Goal: Task Accomplishment & Management: Manage account settings

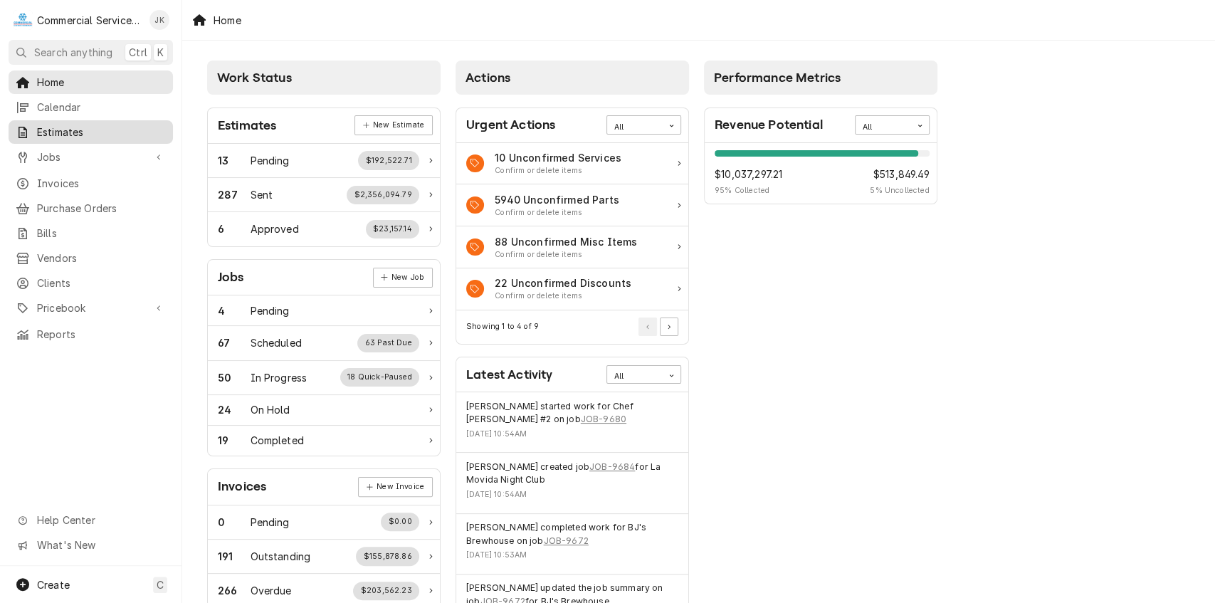
click at [102, 125] on span "Estimates" at bounding box center [101, 132] width 129 height 15
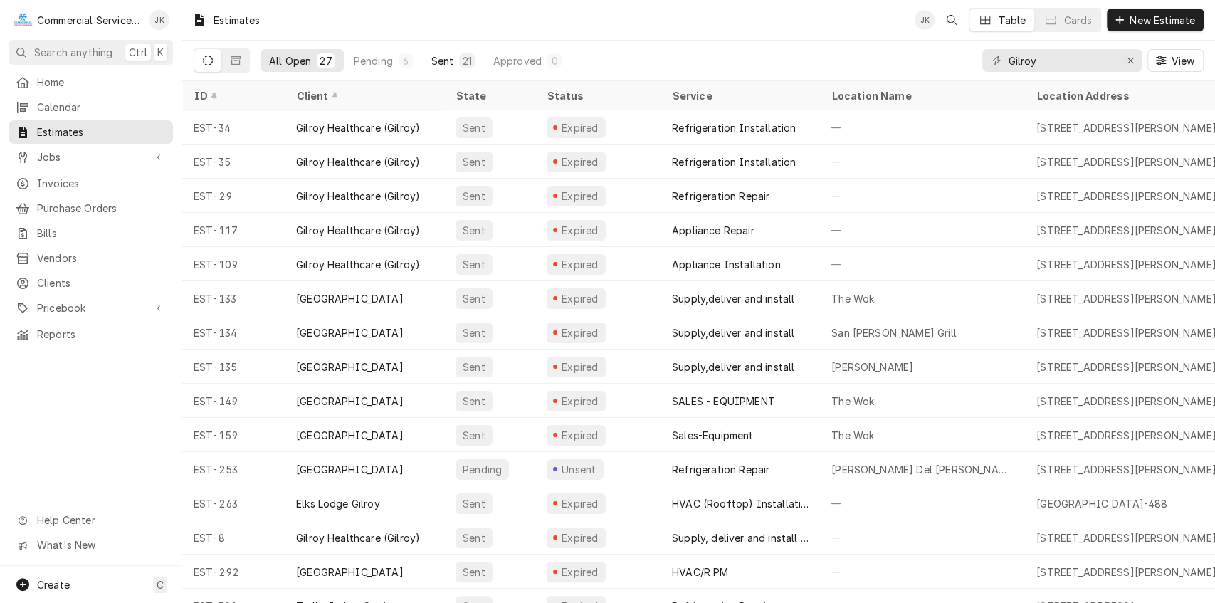
click at [455, 60] on button "Sent 21" at bounding box center [453, 60] width 60 height 23
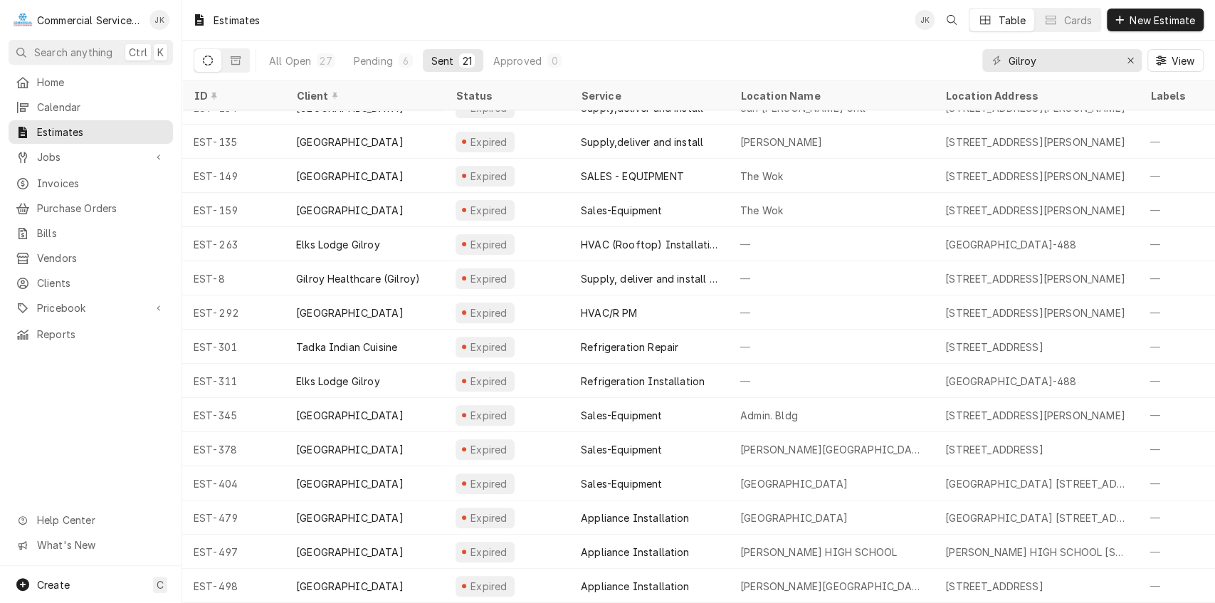
scroll to position [229, 0]
click at [374, 57] on div "Pending" at bounding box center [373, 60] width 39 height 15
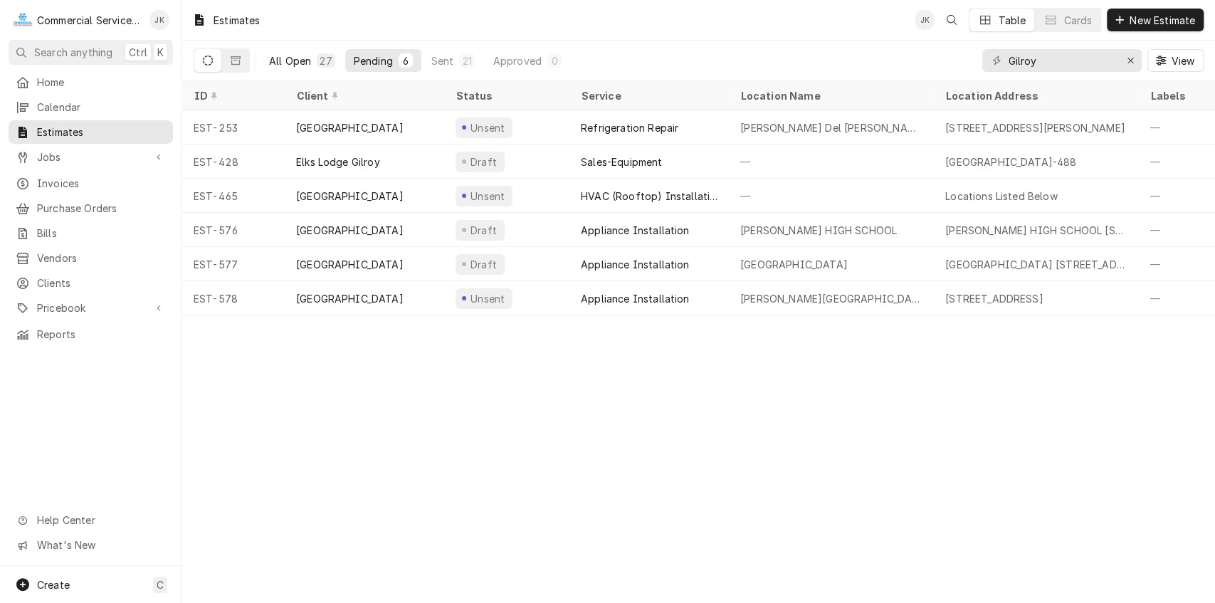
click at [300, 61] on div "All Open" at bounding box center [290, 60] width 42 height 15
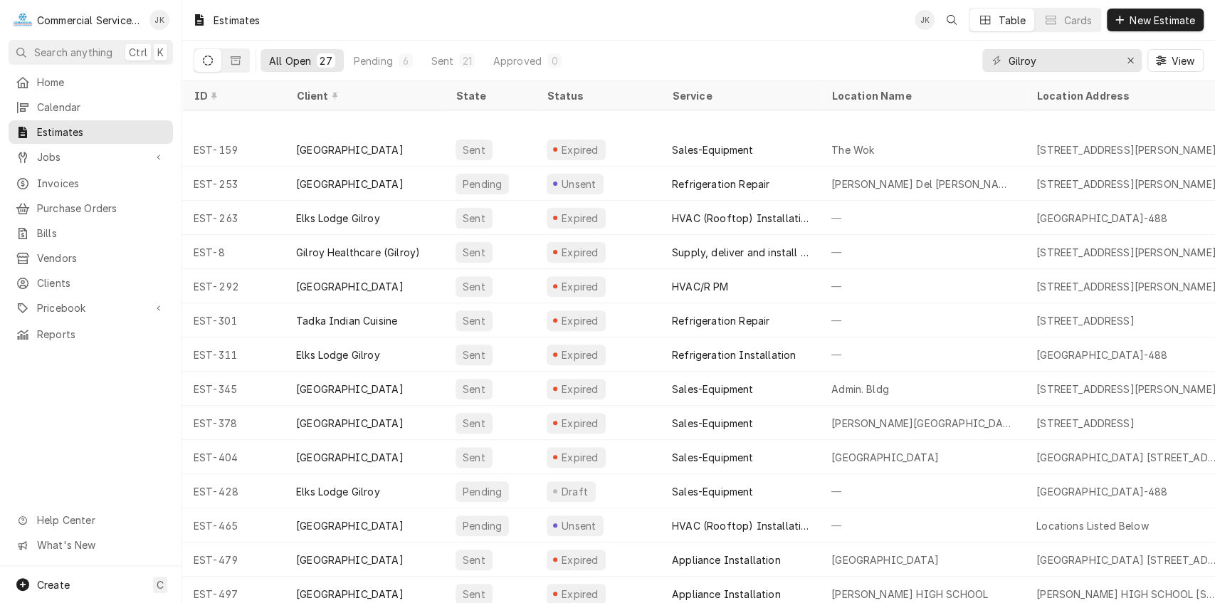
scroll to position [434, 0]
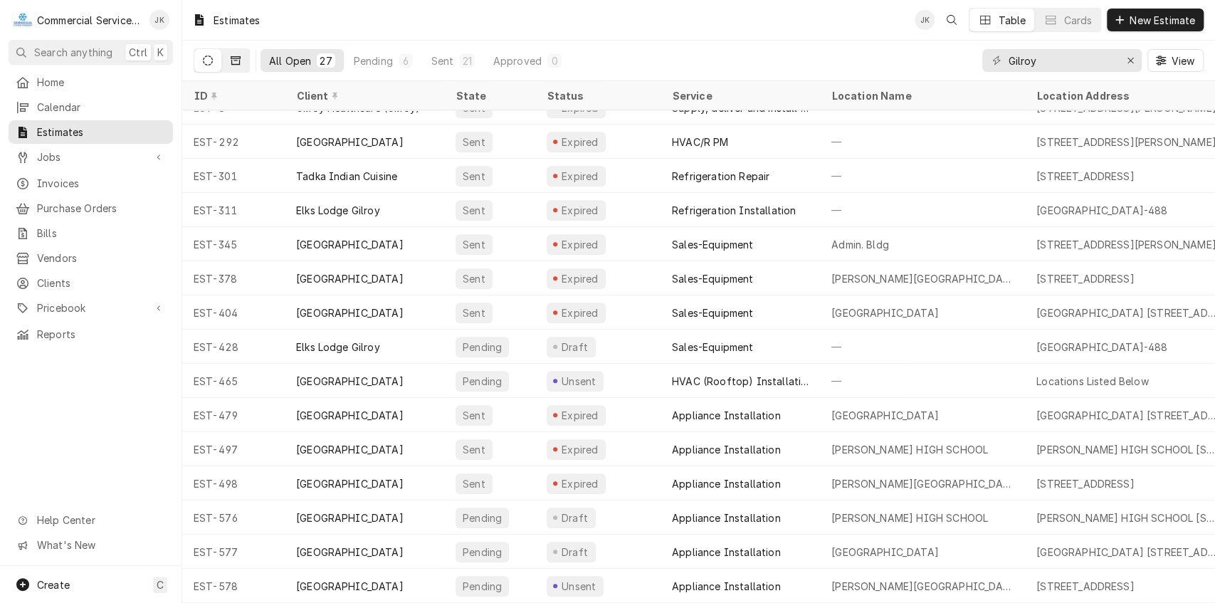
click at [241, 61] on button "Dynamic Content Wrapper" at bounding box center [235, 60] width 27 height 23
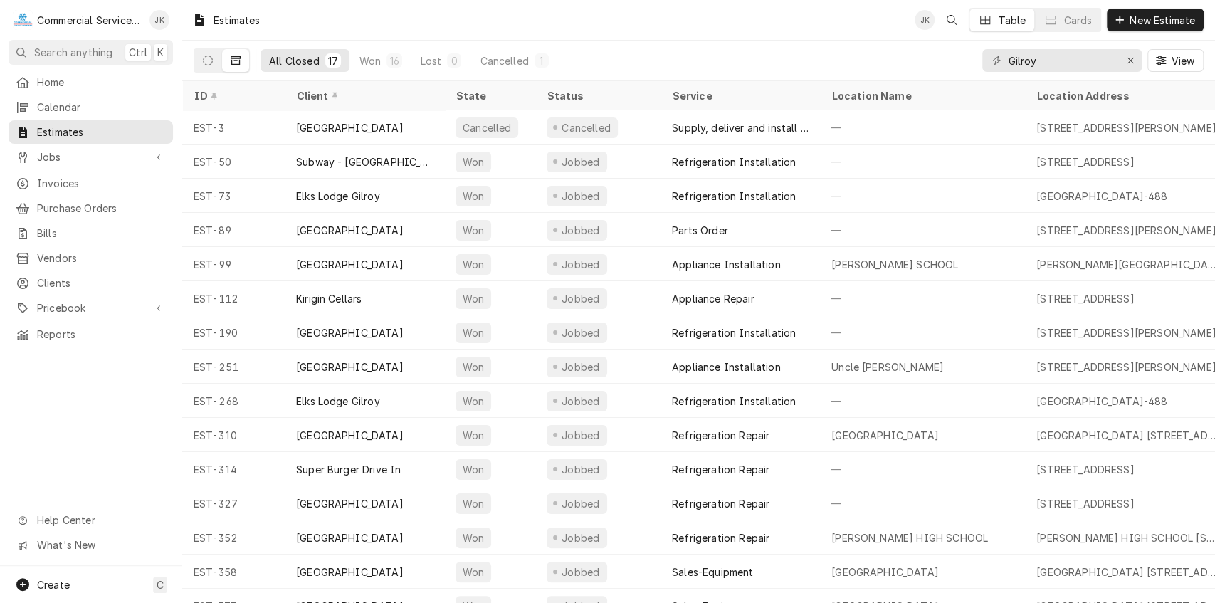
scroll to position [92, 0]
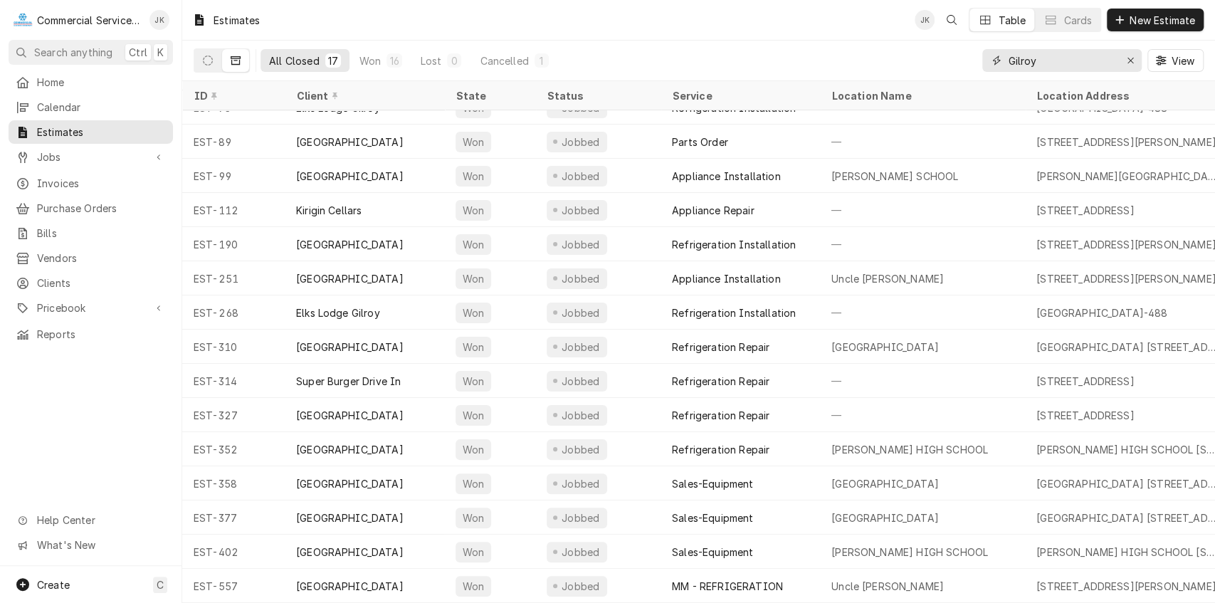
click at [1052, 63] on input "Gilroy" at bounding box center [1060, 60] width 107 height 23
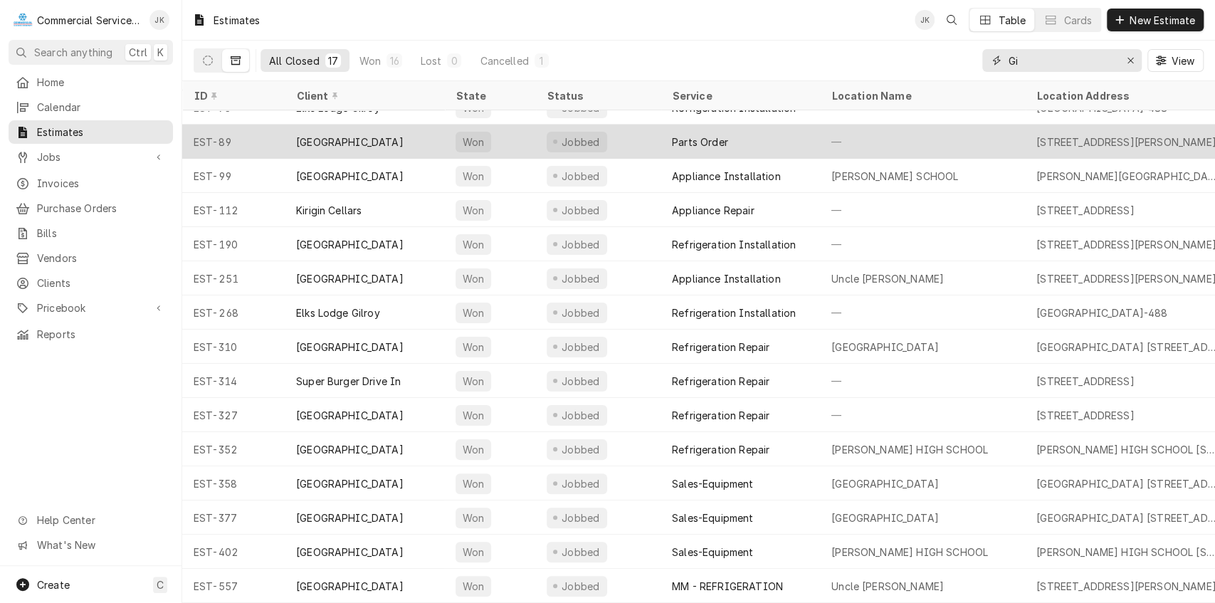
type input "G"
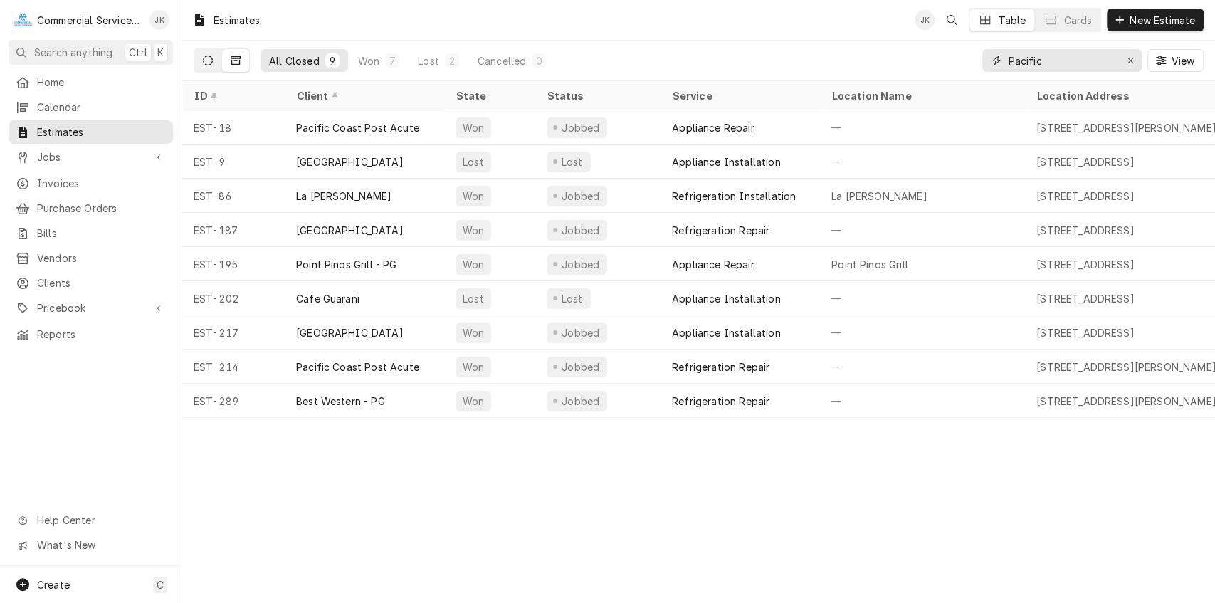
type input "Pacific"
click at [201, 63] on button "Dynamic Content Wrapper" at bounding box center [207, 60] width 27 height 23
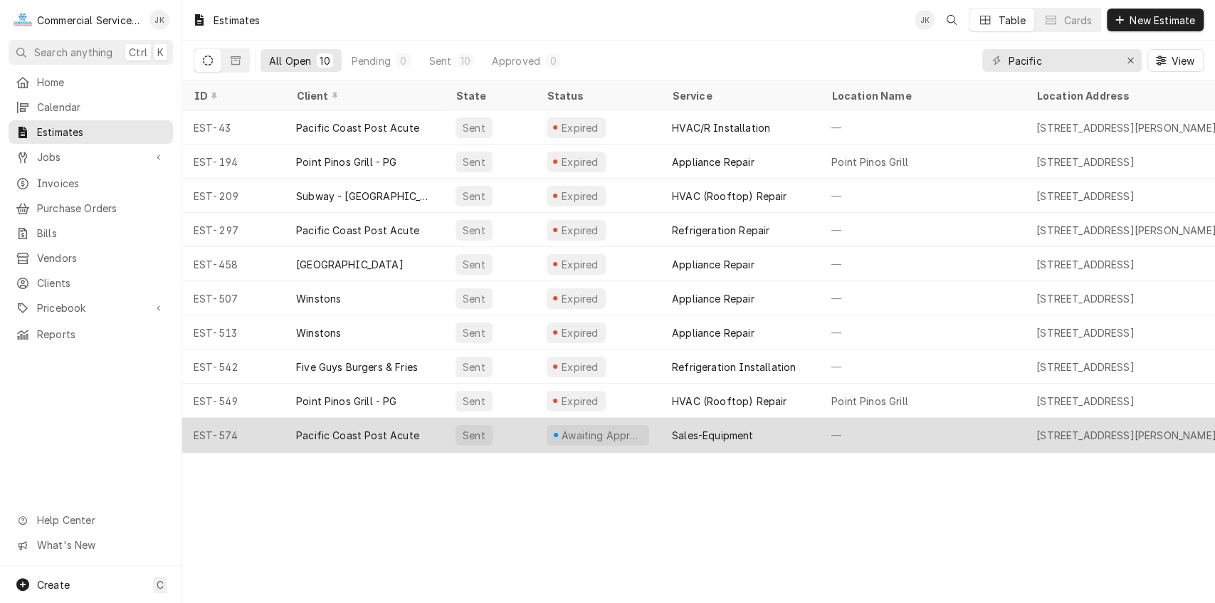
click at [583, 428] on div "Awaiting Approval" at bounding box center [601, 435] width 83 height 15
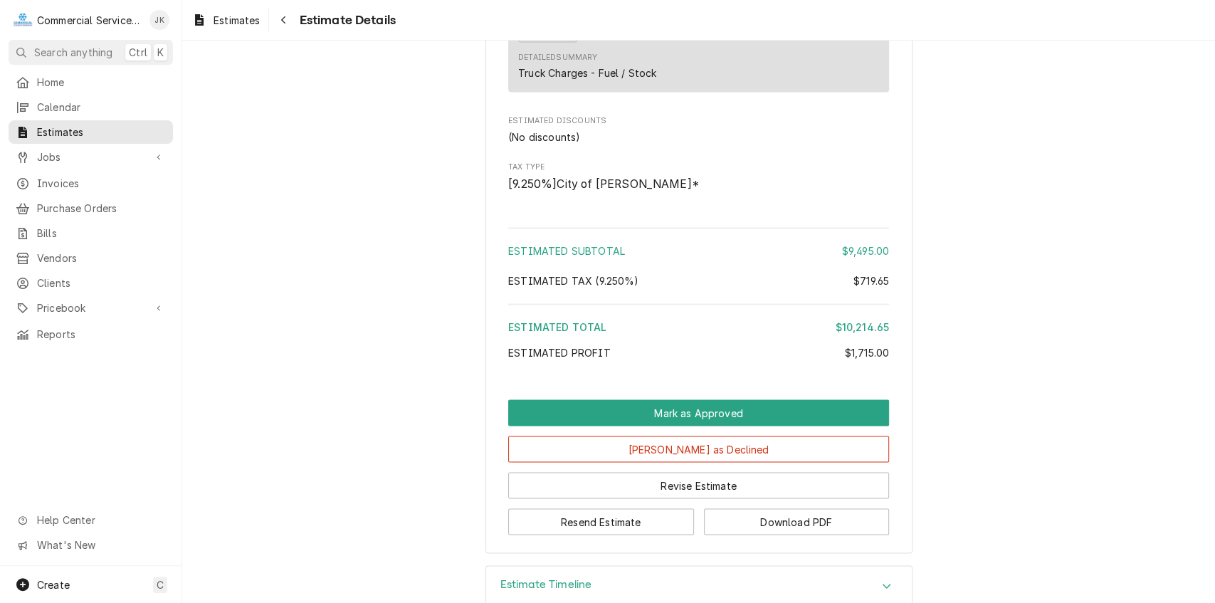
scroll to position [1595, 0]
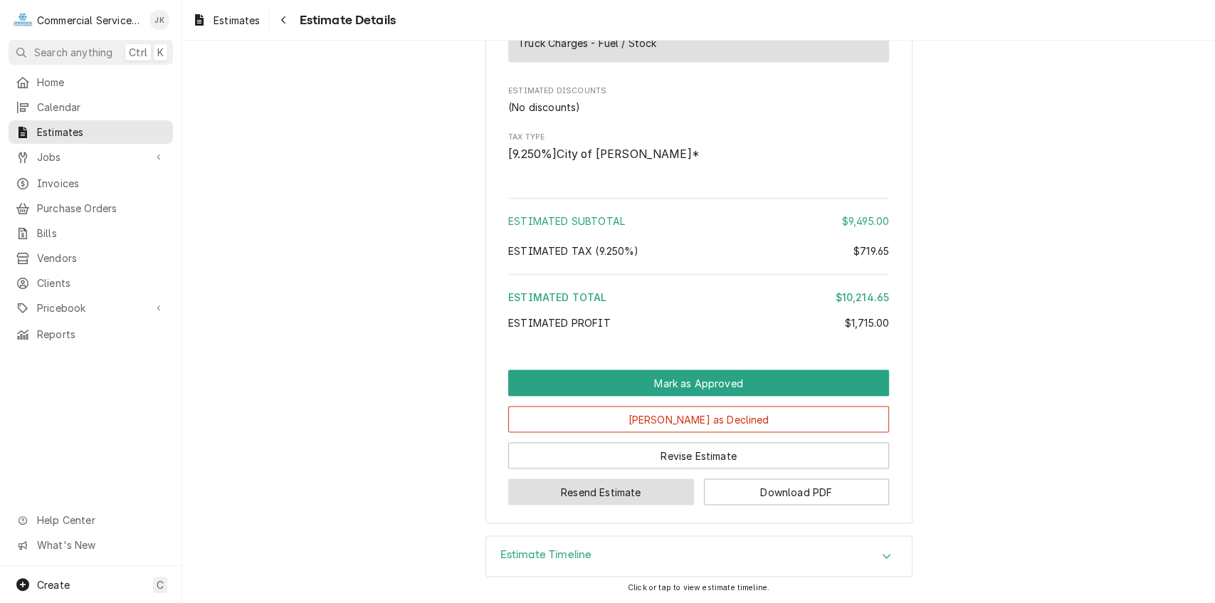
click at [573, 492] on button "Resend Estimate" at bounding box center [601, 491] width 186 height 26
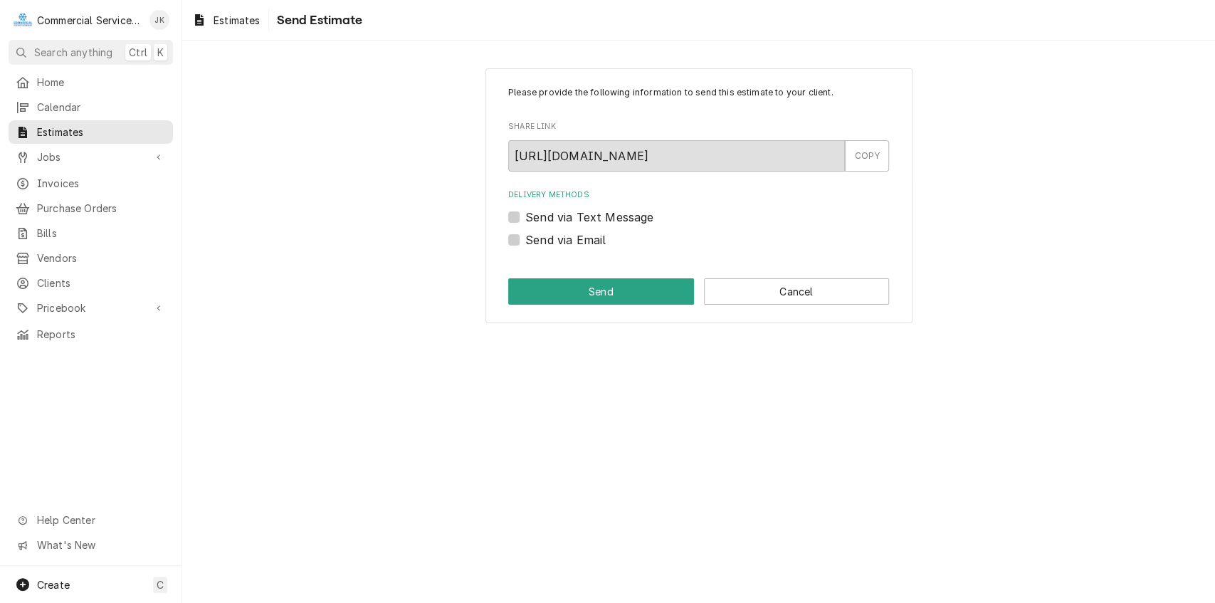
click at [539, 240] on label "Send via Email" at bounding box center [565, 239] width 80 height 17
click at [539, 240] on input "Send via Email" at bounding box center [715, 246] width 381 height 31
checkbox input "true"
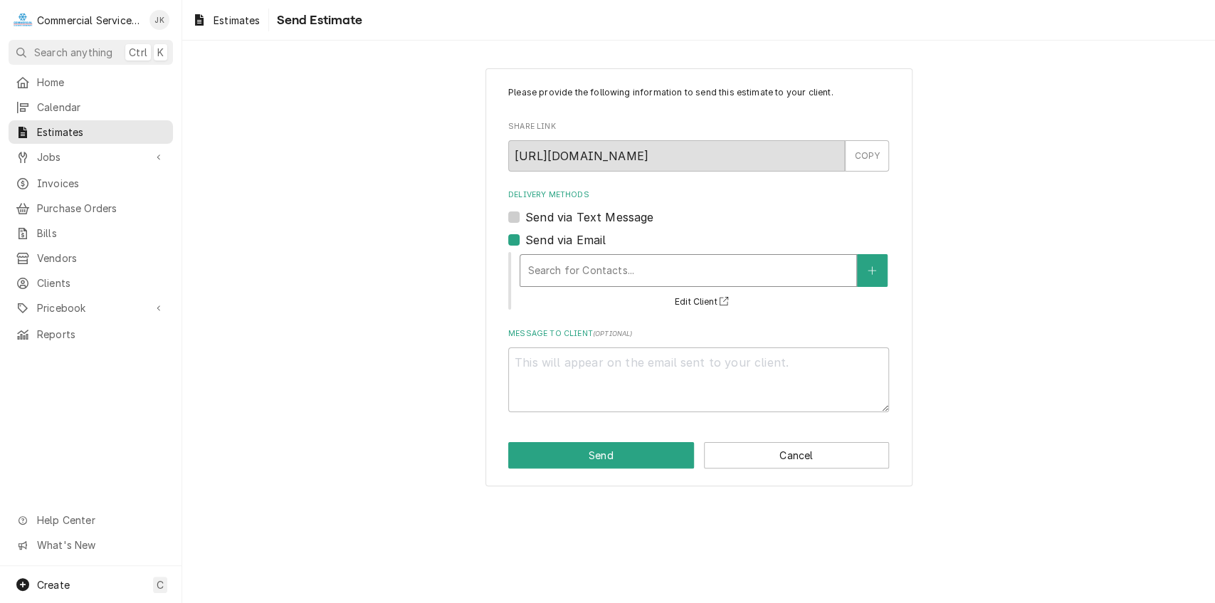
click at [581, 267] on div "Delivery Methods" at bounding box center [688, 271] width 322 height 26
